Goal: Transaction & Acquisition: Purchase product/service

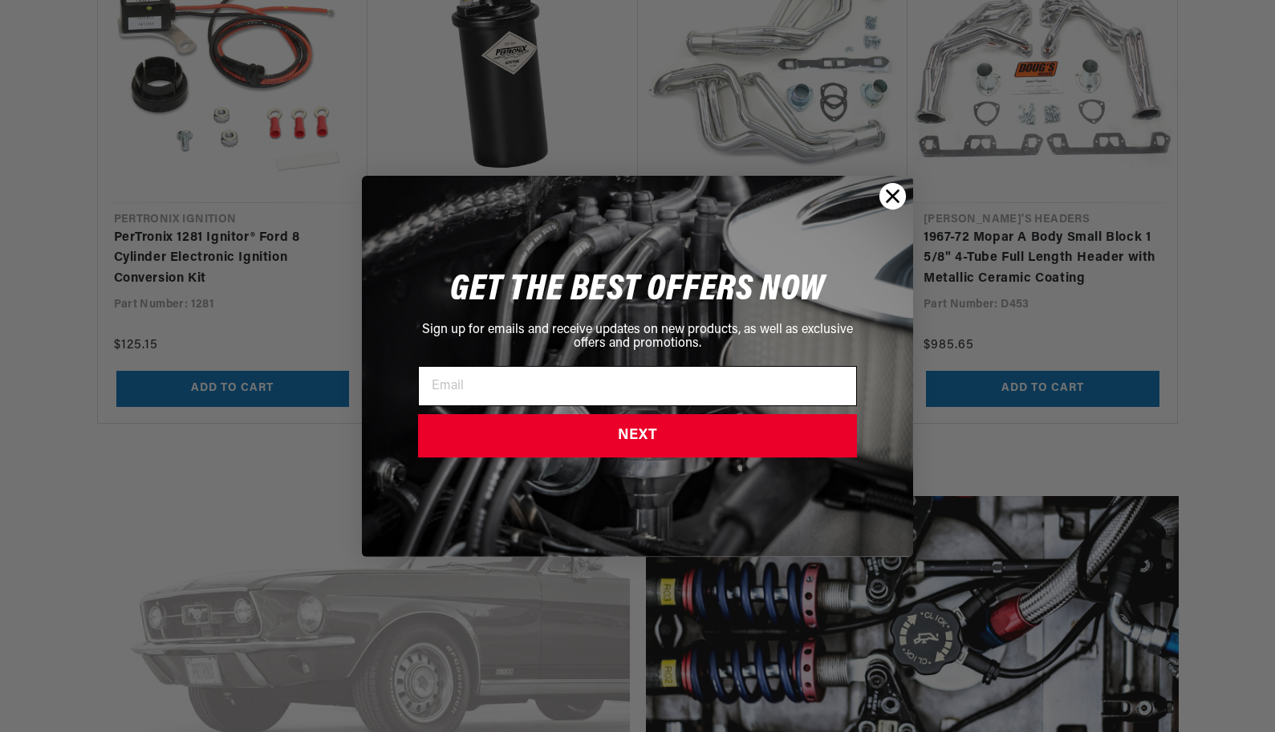
scroll to position [0, 486]
click at [889, 193] on icon "Close dialog" at bounding box center [892, 195] width 11 height 11
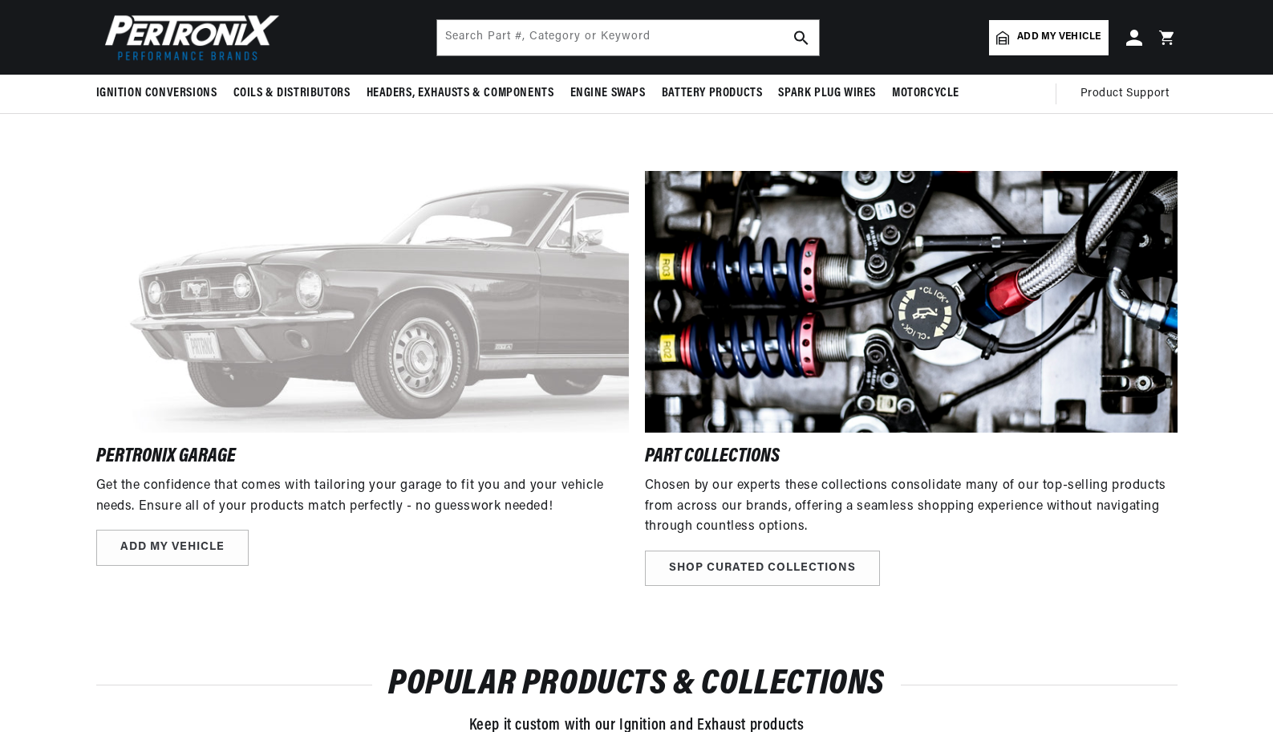
scroll to position [1925, 0]
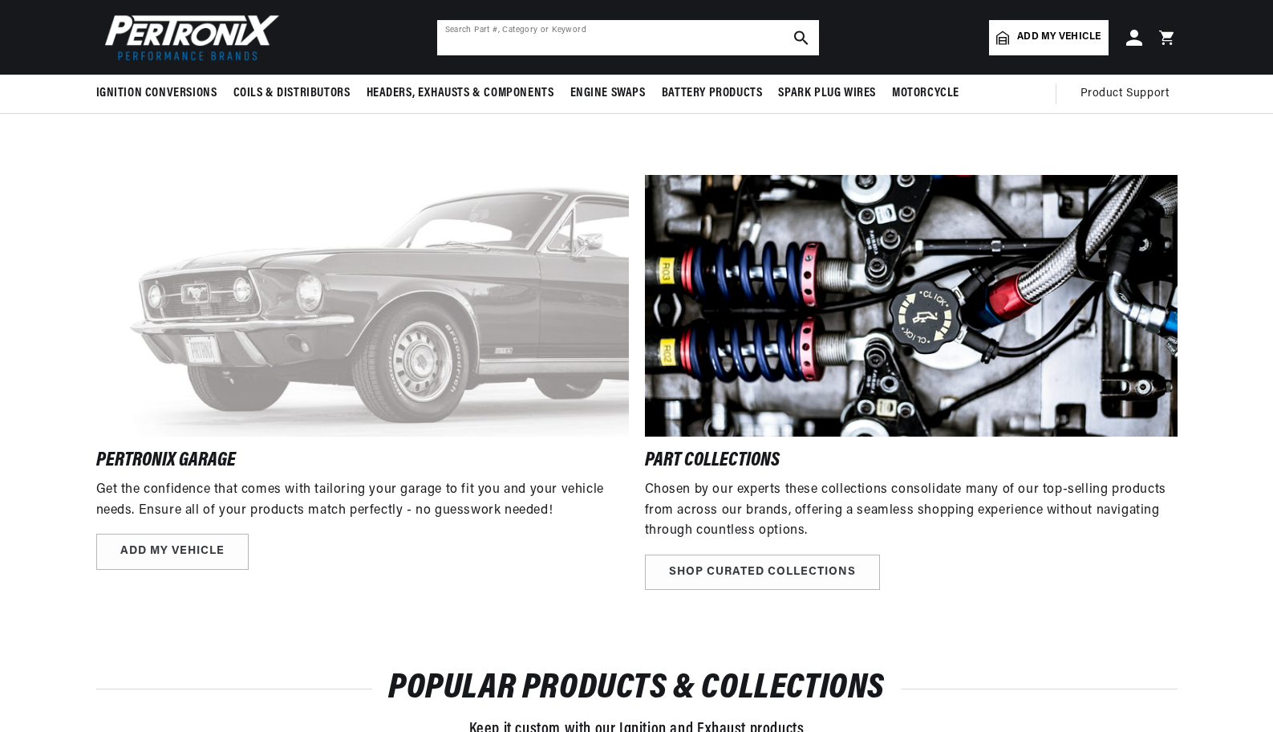
click at [610, 30] on input "text" at bounding box center [628, 37] width 382 height 35
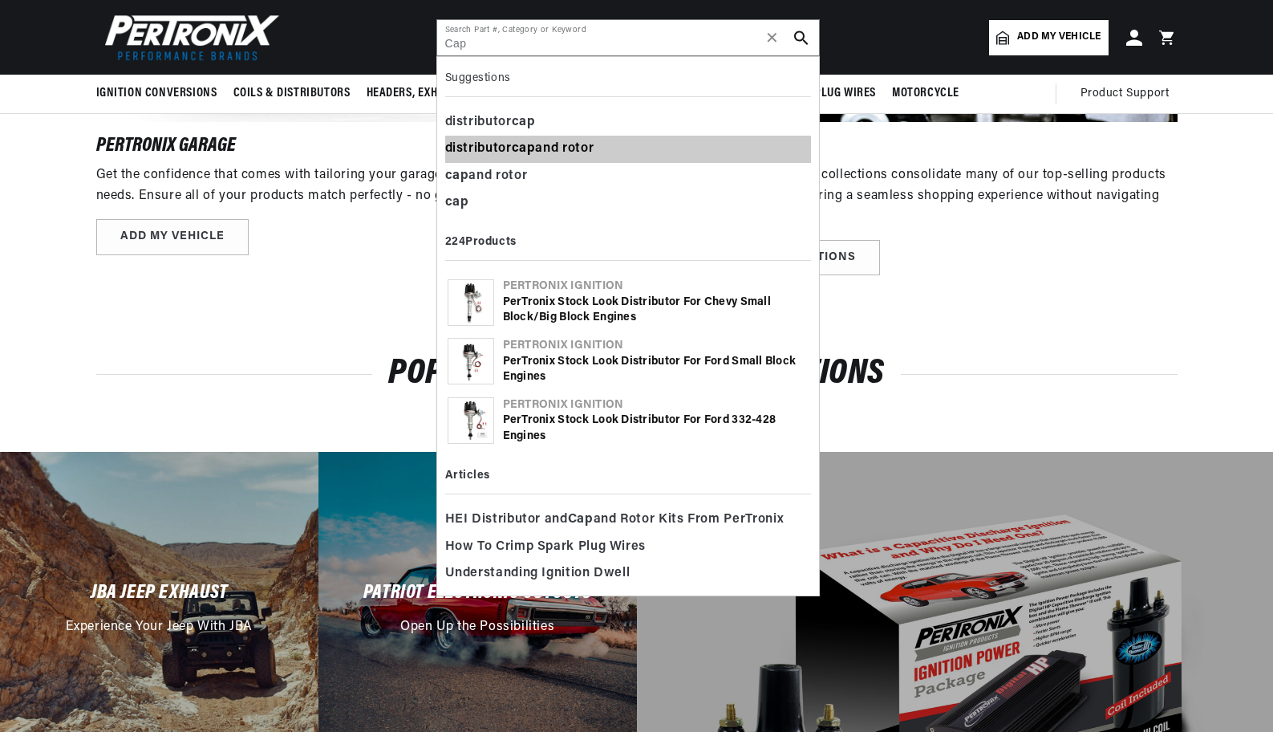
scroll to position [1923, 0]
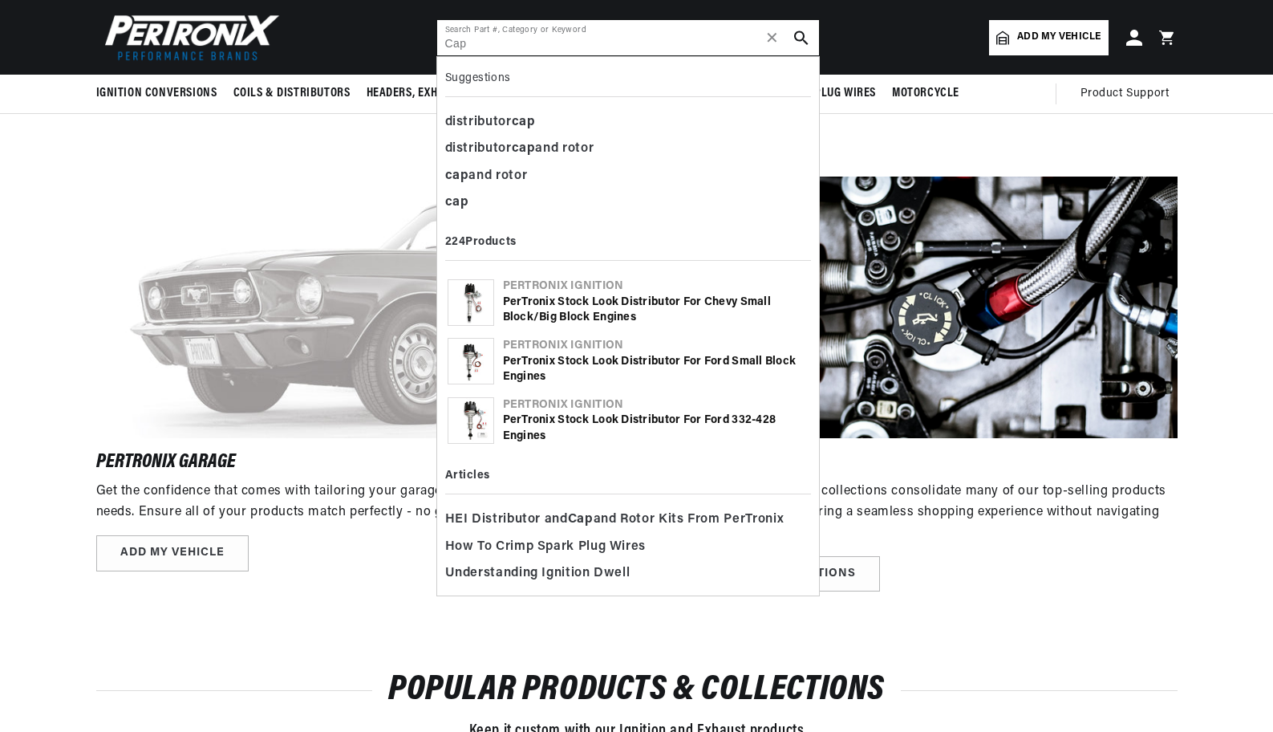
click at [480, 51] on input "Cap" at bounding box center [628, 37] width 382 height 35
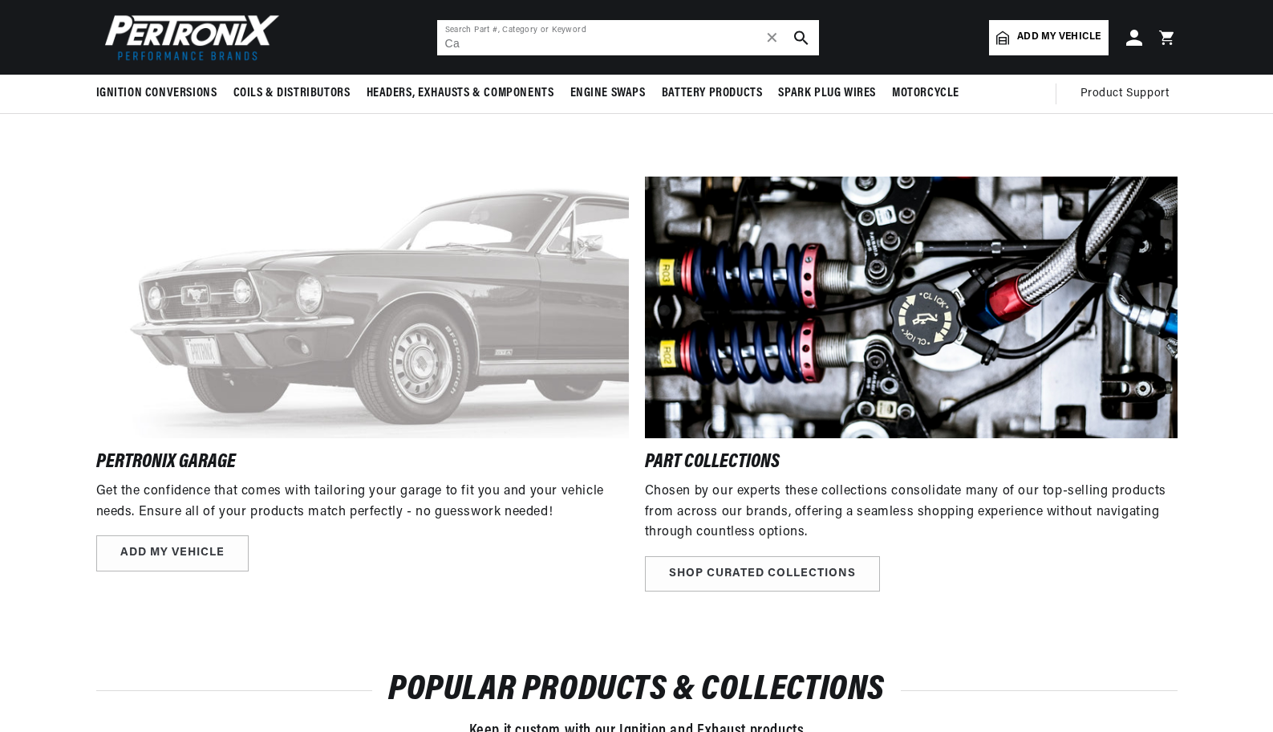
type input "C"
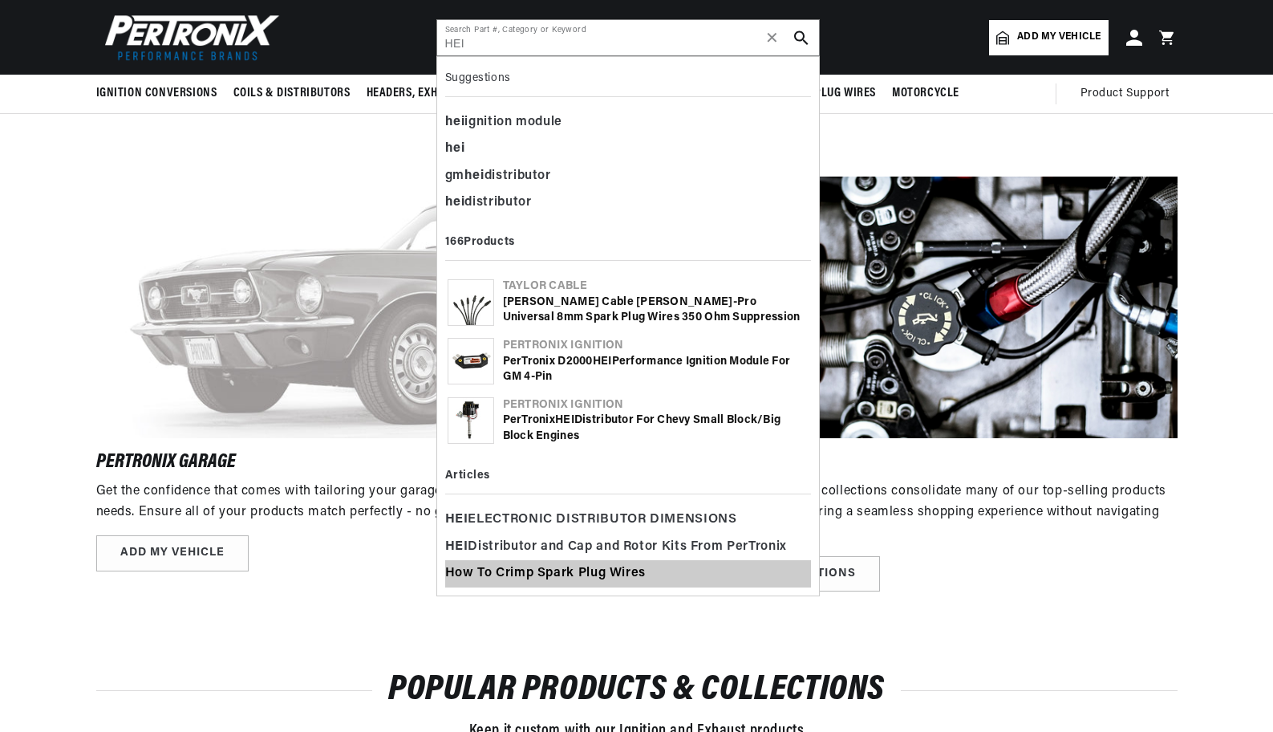
scroll to position [0, 486]
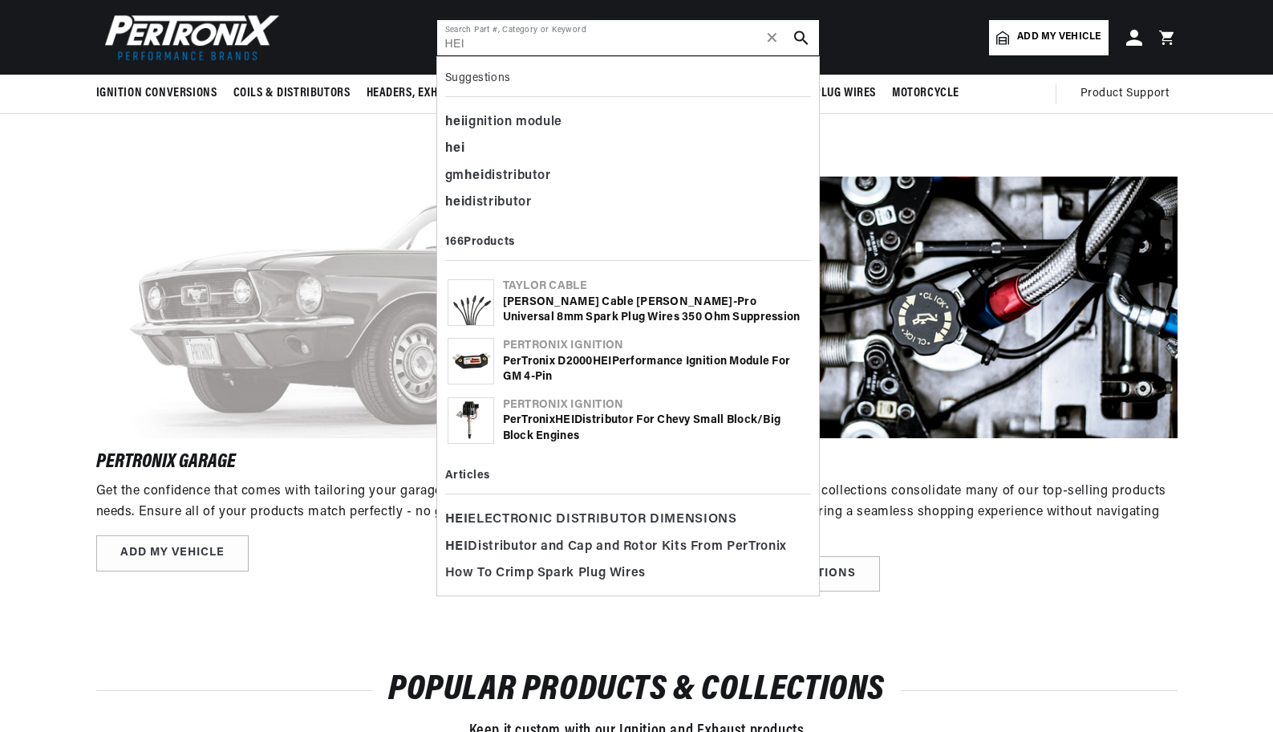
click at [574, 46] on input "HEI" at bounding box center [628, 37] width 382 height 35
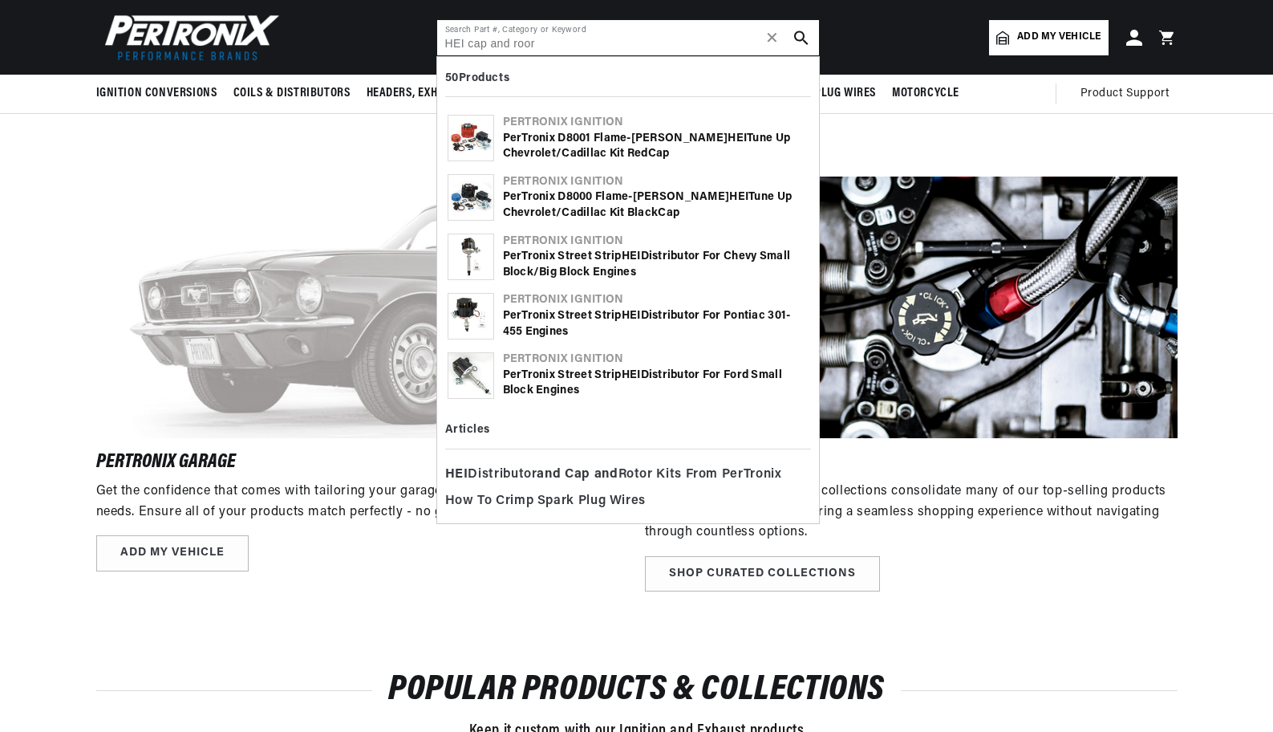
type input "HEI cap and roor"
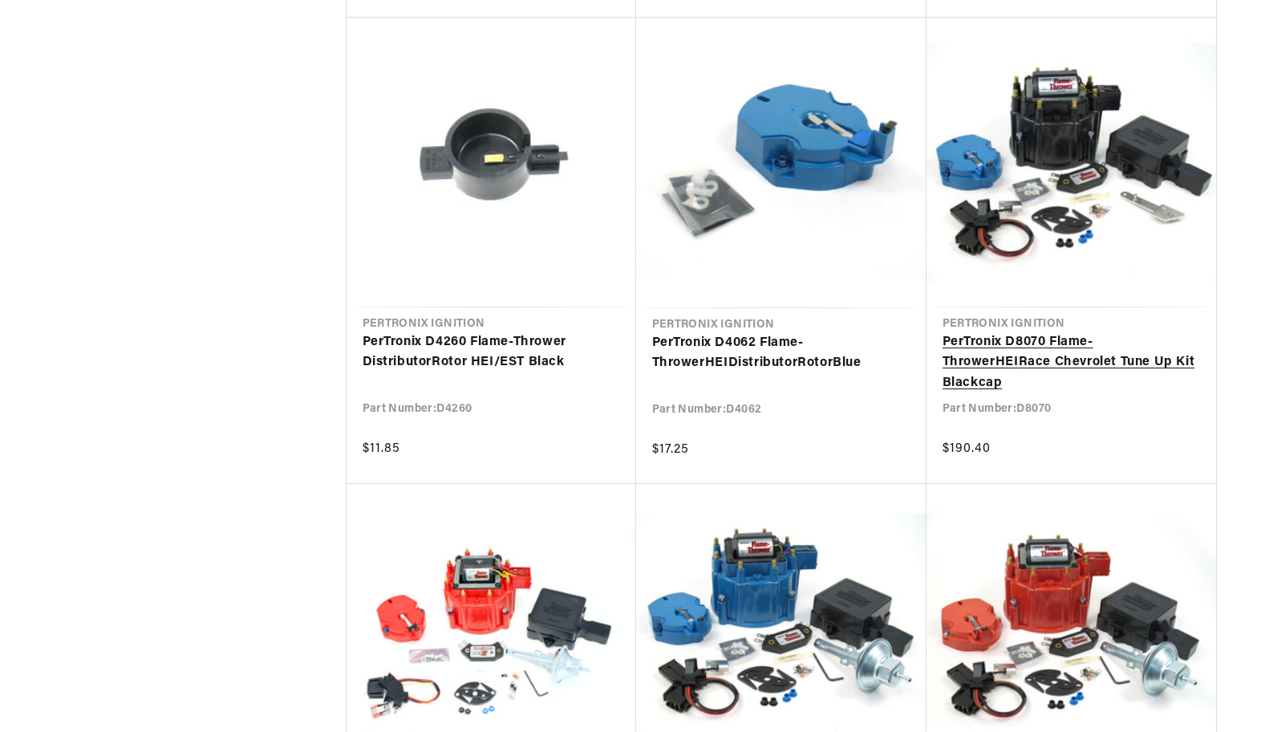
scroll to position [2647, 0]
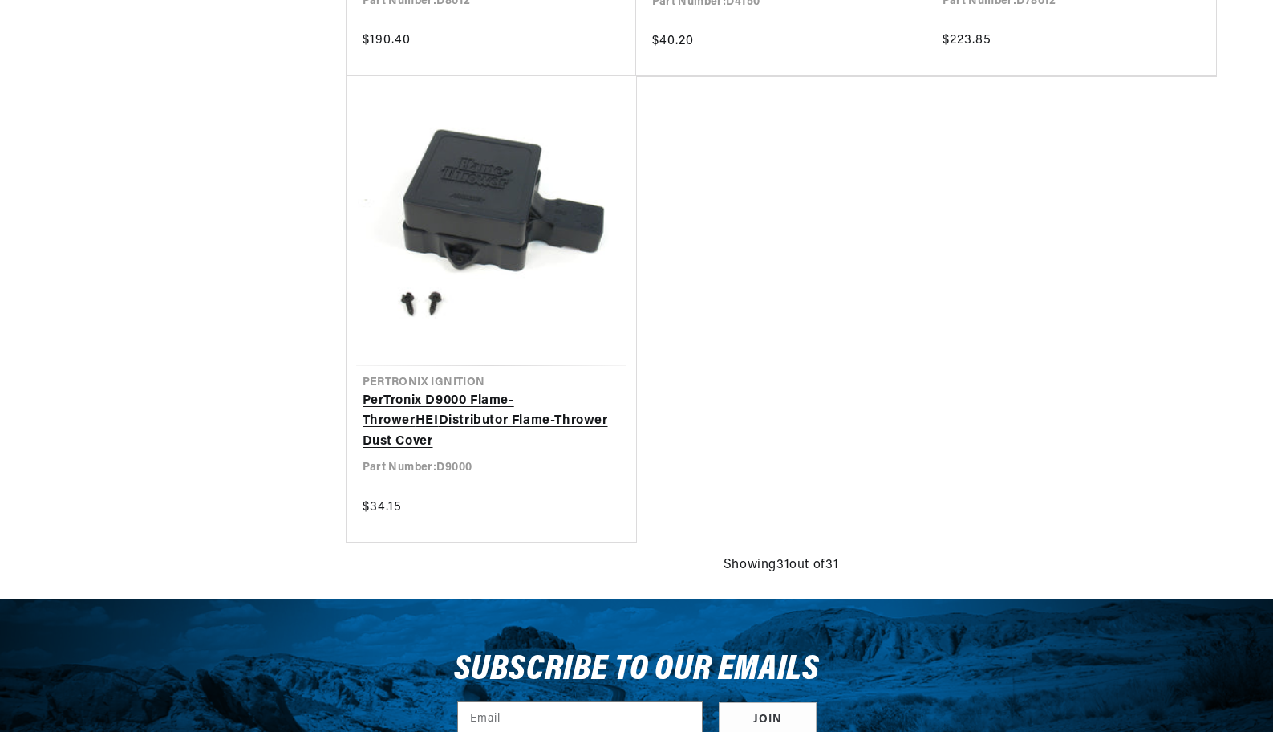
click at [488, 391] on link "PerTronix D9000 Flame-Thrower HEI Distributor Flame-Thrower Dust Cover" at bounding box center [491, 422] width 257 height 62
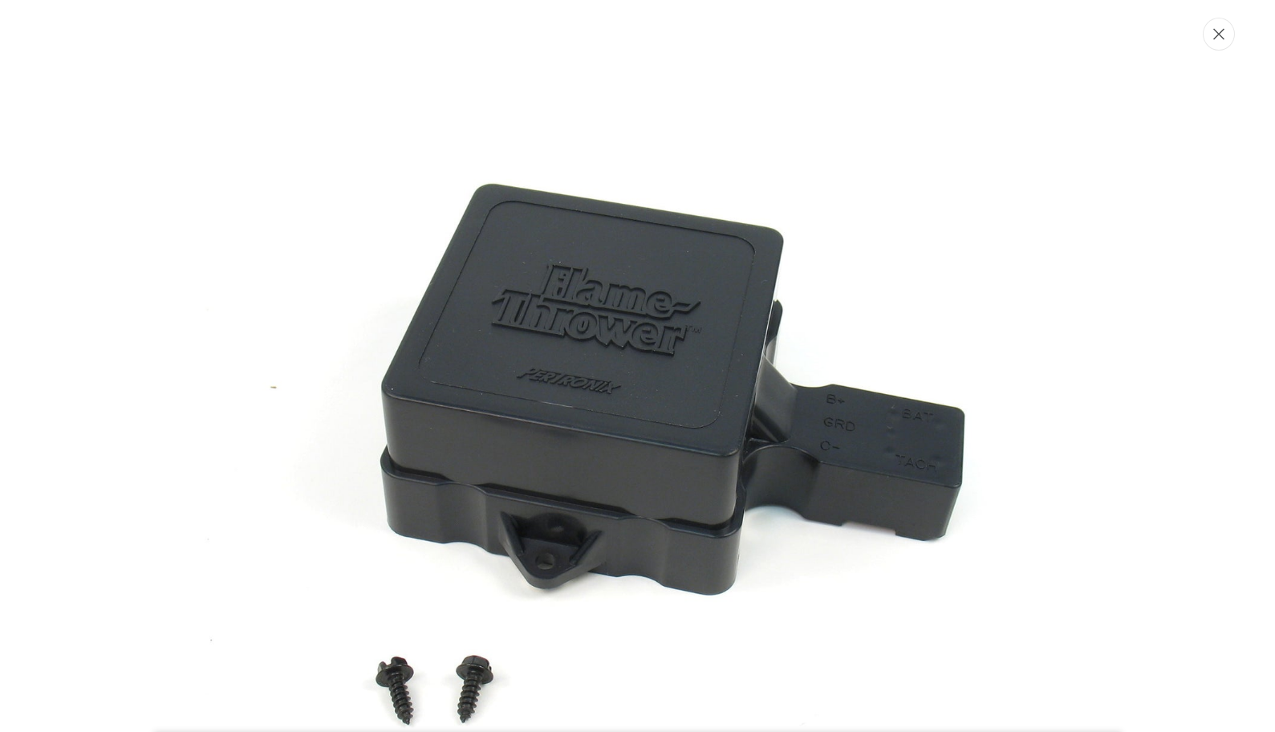
scroll to position [0, 486]
click at [1220, 38] on icon "Close" at bounding box center [1218, 34] width 11 height 12
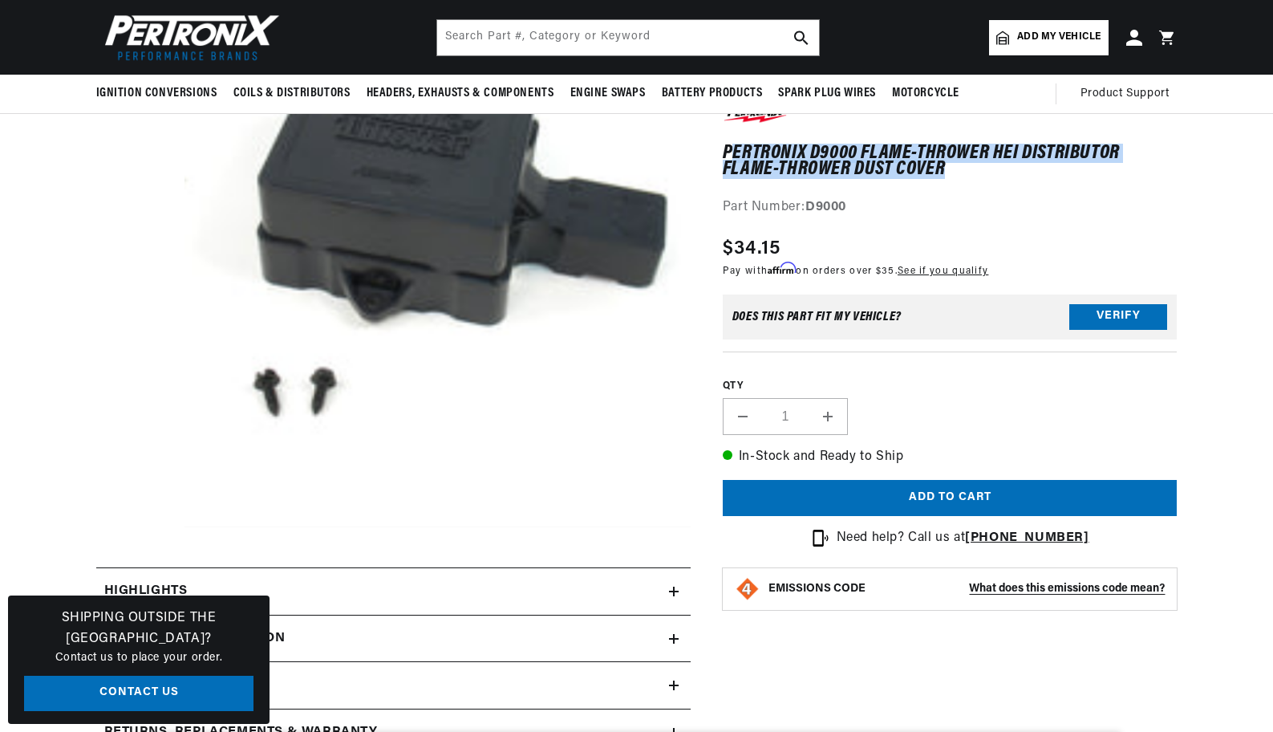
drag, startPoint x: 729, startPoint y: 150, endPoint x: 960, endPoint y: 164, distance: 231.4
click at [960, 164] on h1 "PerTronix D9000 Flame-Thrower HEI Distributor Flame-Thrower Dust Cover" at bounding box center [950, 161] width 455 height 33
click at [817, 174] on h1 "PerTronix D9000 Flame-Thrower HEI Distributor Flame-Thrower Dust Cover" at bounding box center [950, 161] width 455 height 33
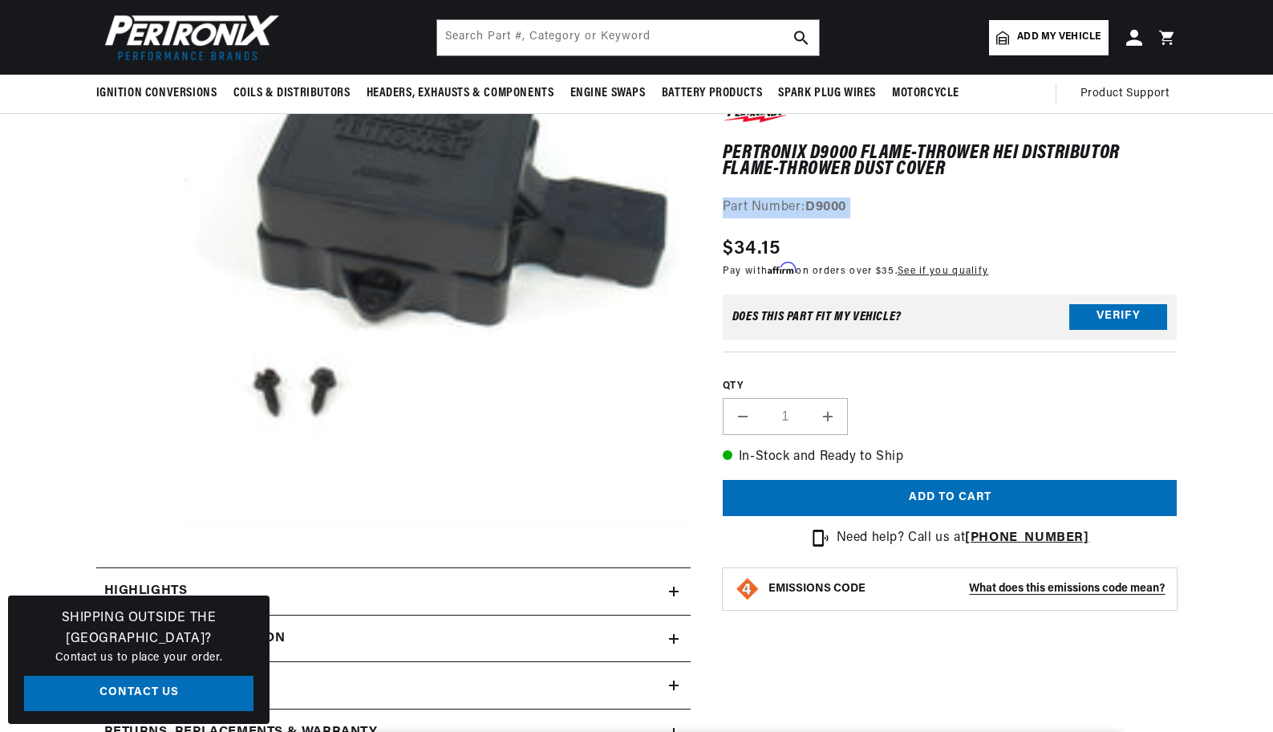
scroll to position [0, 0]
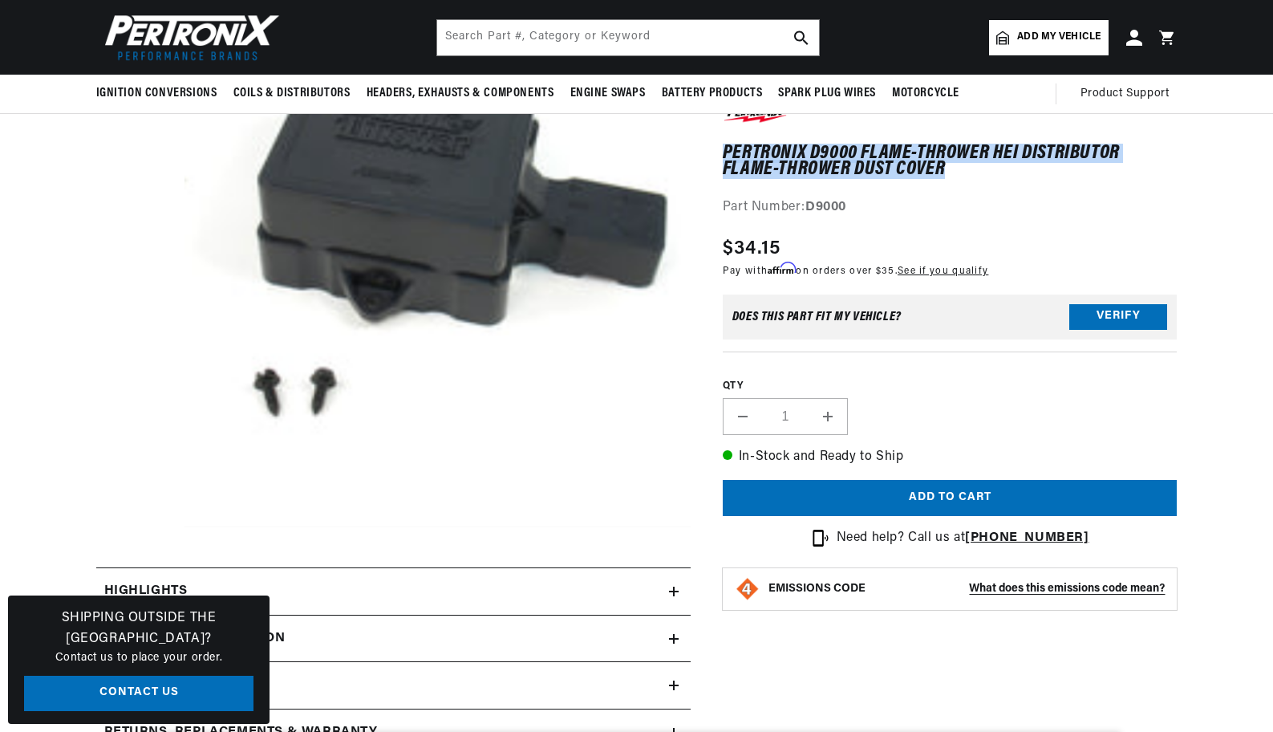
drag, startPoint x: 950, startPoint y: 172, endPoint x: 723, endPoint y: 142, distance: 228.1
click at [723, 142] on div "PerTronix D9000 Flame-Thrower HEI Distributor Flame-Thrower Dust Cover PerTroni…" at bounding box center [950, 161] width 455 height 116
copy h1 "PerTronix D9000 Flame-Thrower HEI Distributor Flame-Thrower Dust Cover"
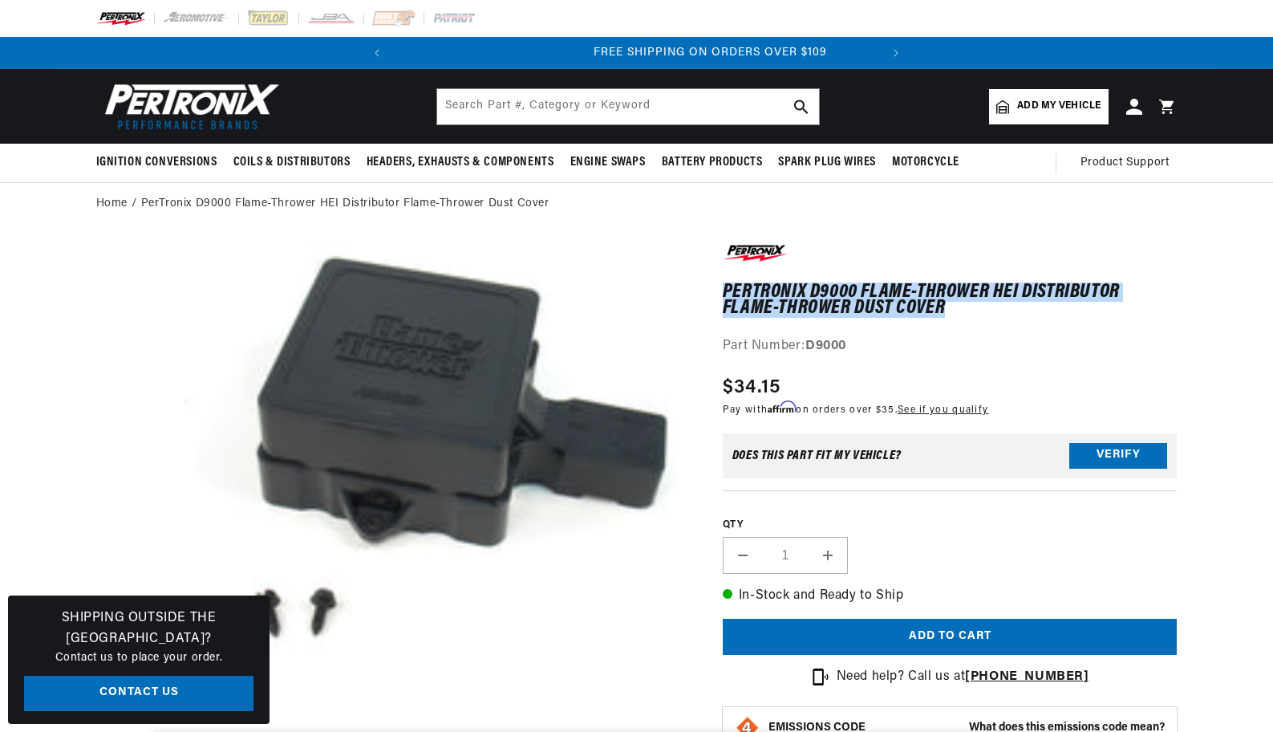
scroll to position [0, 486]
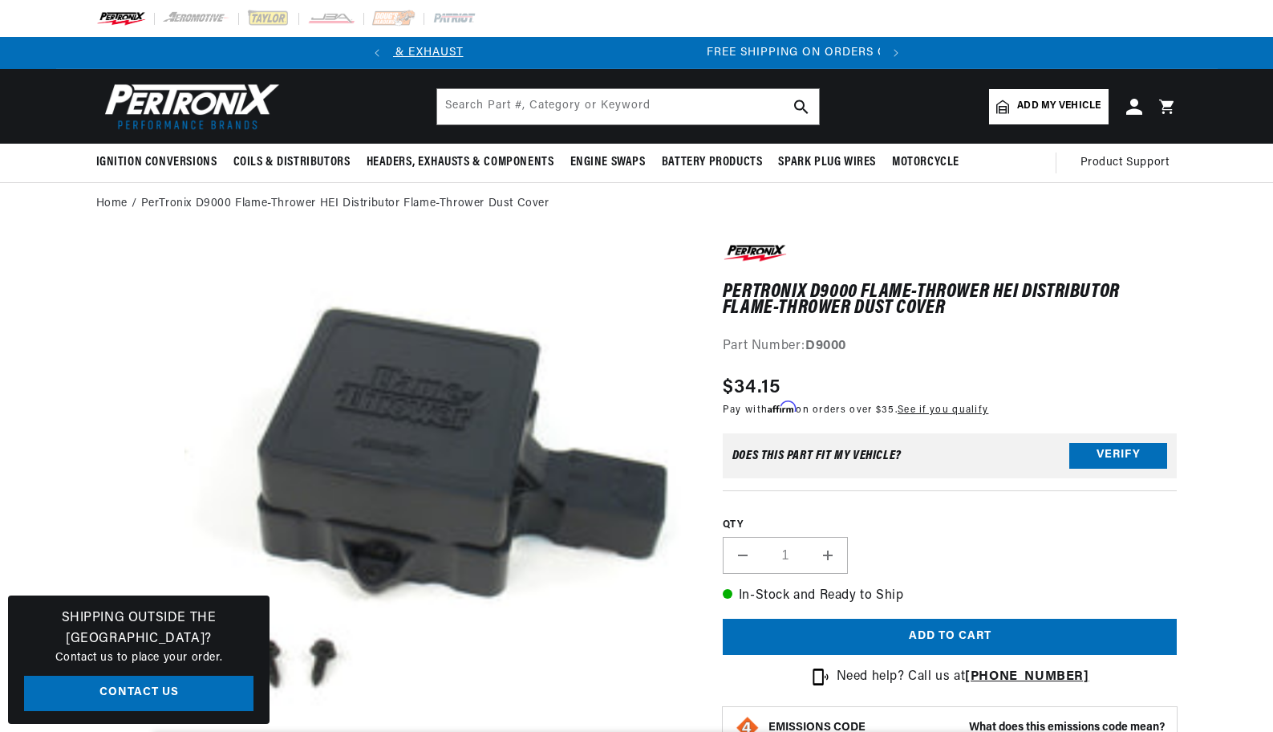
scroll to position [0, 486]
